Goal: Transaction & Acquisition: Purchase product/service

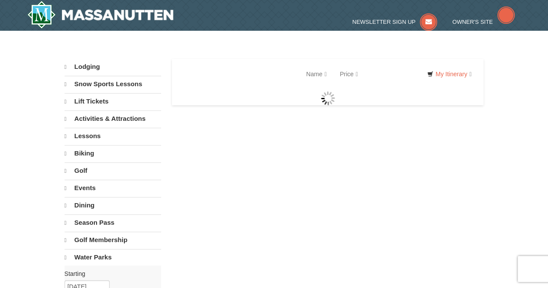
select select "10"
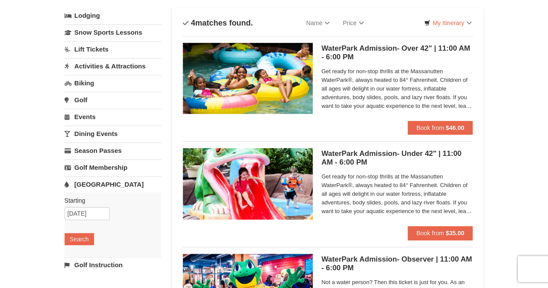
scroll to position [51, 0]
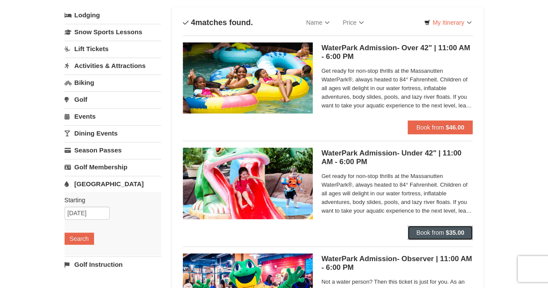
click at [458, 230] on strong "$35.00" at bounding box center [455, 232] width 19 height 7
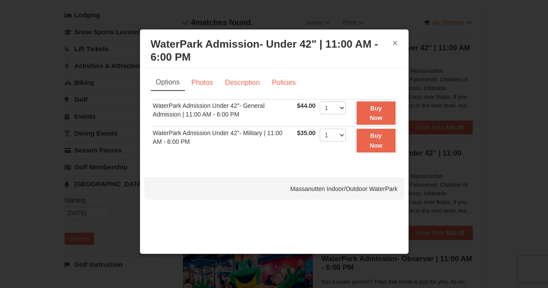
click at [394, 45] on button "×" at bounding box center [395, 43] width 5 height 9
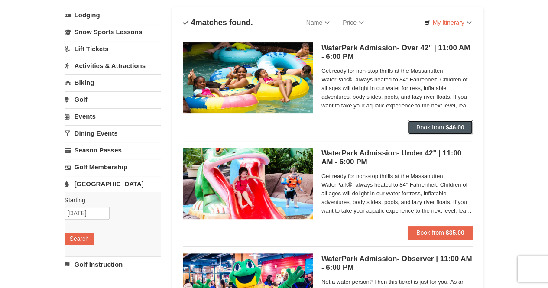
click at [433, 126] on span "Book from" at bounding box center [430, 127] width 28 height 7
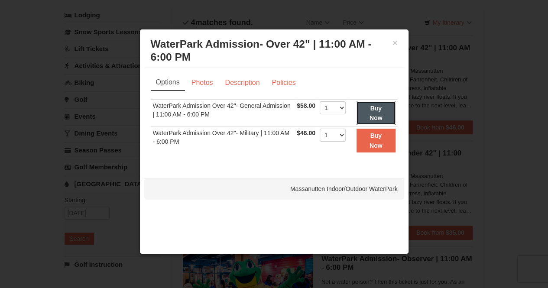
click at [377, 108] on strong "Buy Now" at bounding box center [376, 113] width 13 height 16
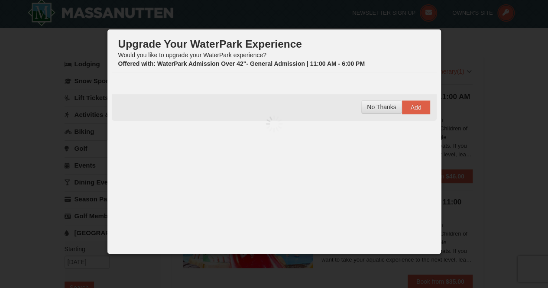
scroll to position [3, 0]
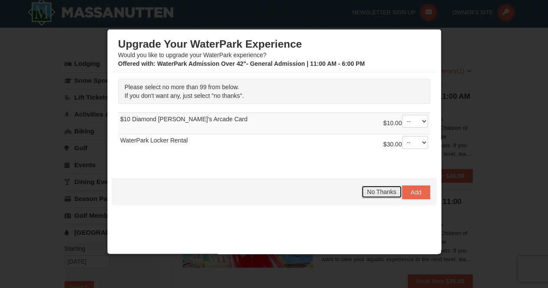
click at [370, 187] on button "No Thanks" at bounding box center [381, 191] width 40 height 13
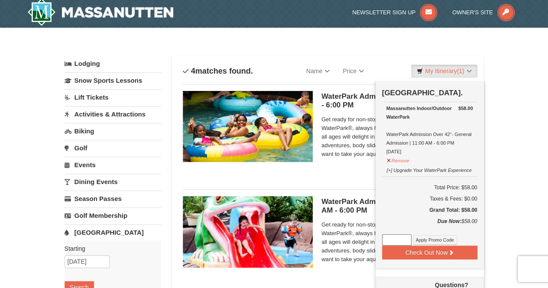
click at [508, 161] on div "× Categories List Filter My Itinerary (1) Check Out Now [GEOGRAPHIC_DATA]. $58.…" at bounding box center [274, 279] width 548 height 502
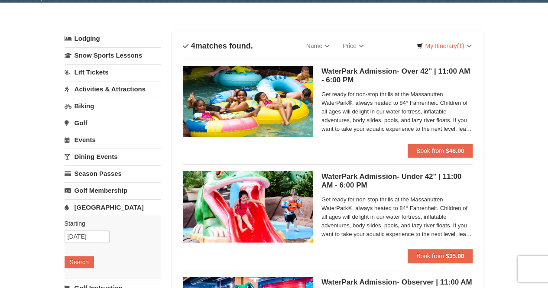
scroll to position [29, 0]
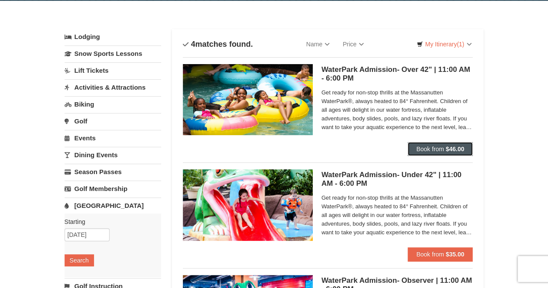
click at [446, 149] on strong "$46.00" at bounding box center [455, 149] width 19 height 7
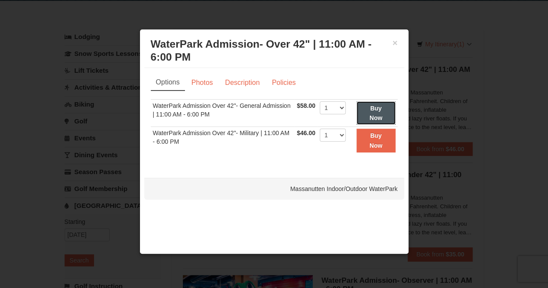
click at [380, 112] on button "Buy Now" at bounding box center [376, 113] width 39 height 24
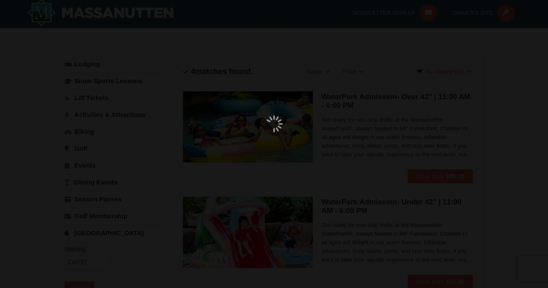
scroll to position [3, 0]
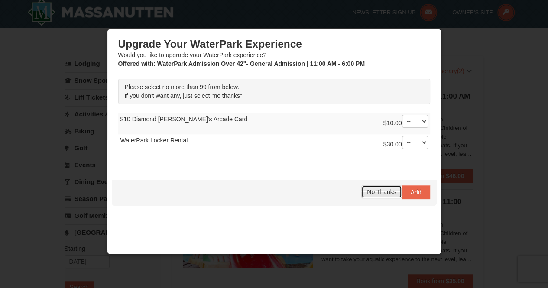
click at [373, 189] on span "No Thanks" at bounding box center [381, 192] width 29 height 7
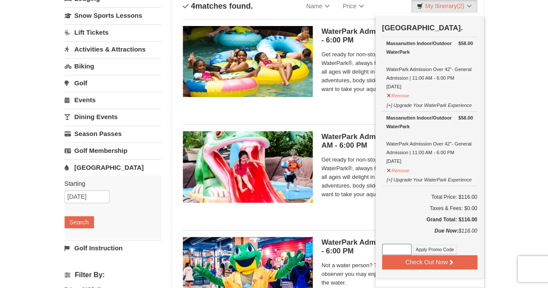
scroll to position [68, 0]
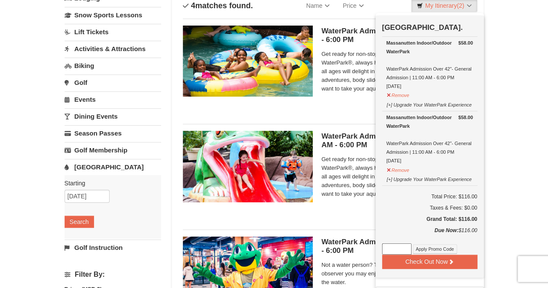
click at [398, 245] on input at bounding box center [396, 249] width 29 height 11
type input "take10"
click at [432, 247] on button "Apply Promo Code" at bounding box center [435, 249] width 44 height 10
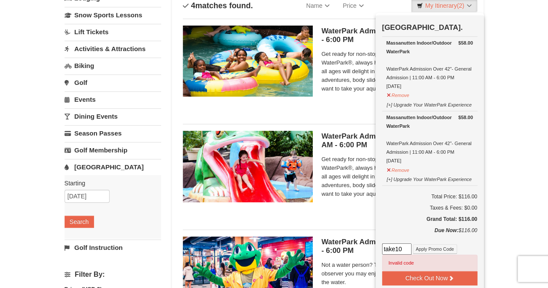
drag, startPoint x: 406, startPoint y: 246, endPoint x: 375, endPoint y: 231, distance: 34.1
click at [375, 231] on div "Categories List Filter My Itinerary (2) Check Out Now [GEOGRAPHIC_DATA]. $58.00…" at bounding box center [275, 213] width 420 height 463
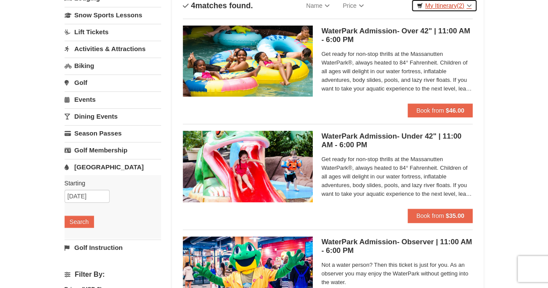
click at [441, 8] on link "My Itinerary (2)" at bounding box center [444, 5] width 66 height 13
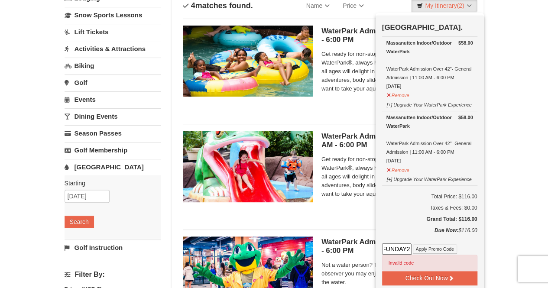
scroll to position [0, 15]
type input "WPFUNDAY25"
click at [427, 250] on button "Apply Promo Code" at bounding box center [435, 249] width 44 height 10
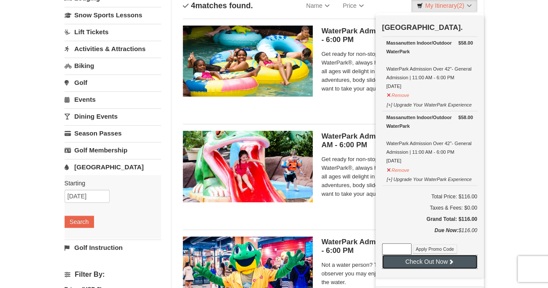
click at [451, 261] on icon at bounding box center [451, 262] width 6 height 6
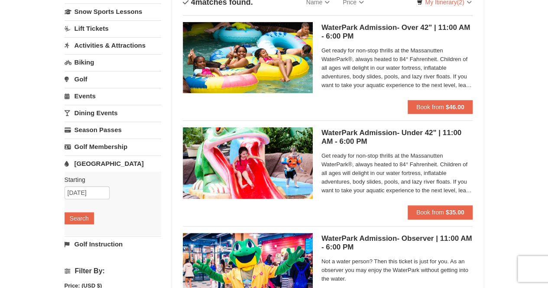
scroll to position [68, 0]
